Goal: Book appointment/travel/reservation

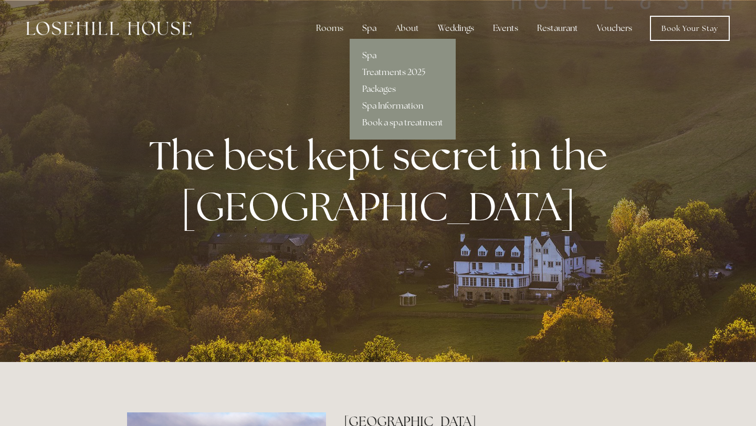
click at [369, 28] on div "Spa" at bounding box center [369, 28] width 31 height 21
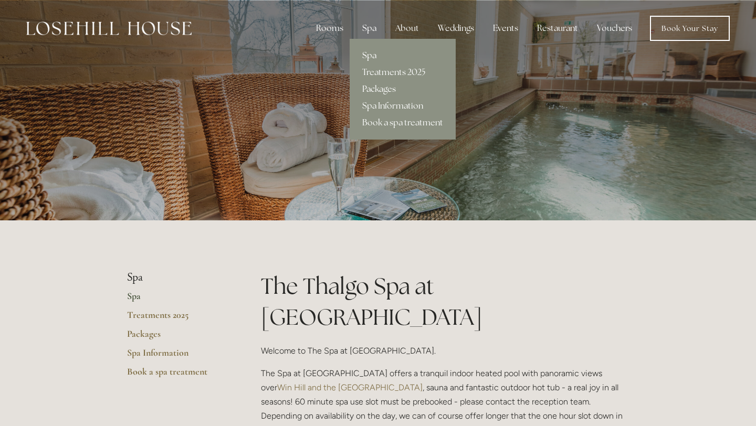
click at [384, 89] on link "Packages" at bounding box center [402, 89] width 106 height 17
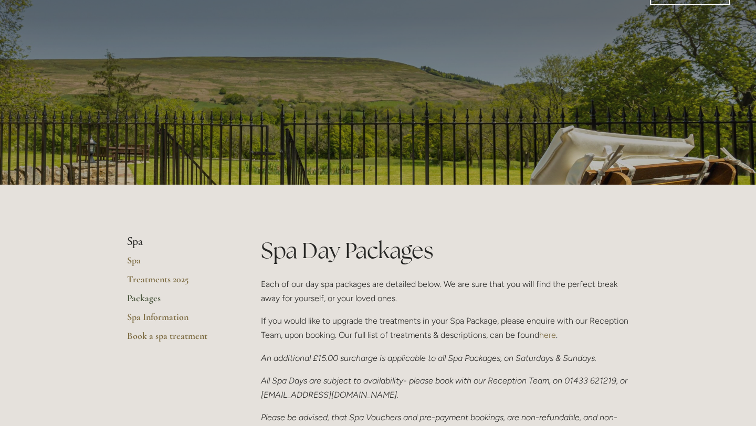
scroll to position [40, 0]
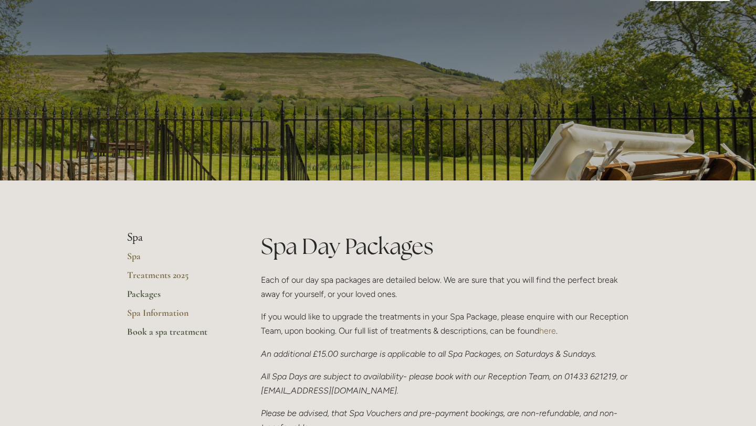
click at [179, 329] on link "Book a spa treatment" at bounding box center [177, 335] width 100 height 19
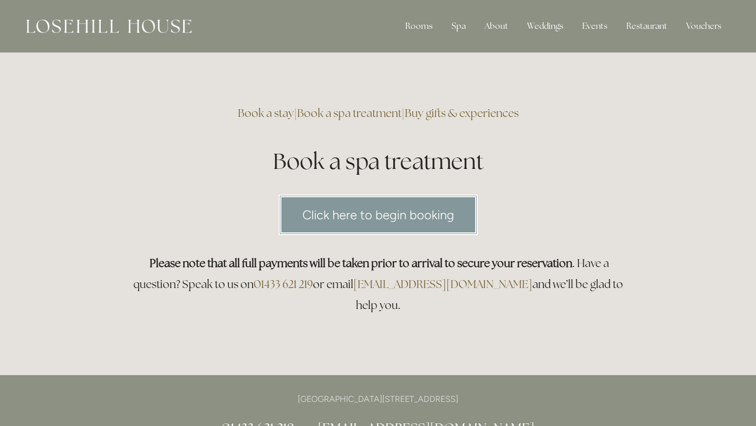
click at [346, 226] on link "Click here to begin booking" at bounding box center [378, 215] width 199 height 40
